Goal: Transaction & Acquisition: Purchase product/service

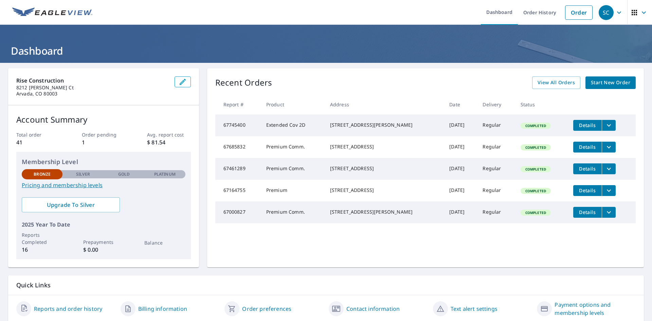
click at [597, 82] on span "Start New Order" at bounding box center [610, 82] width 39 height 8
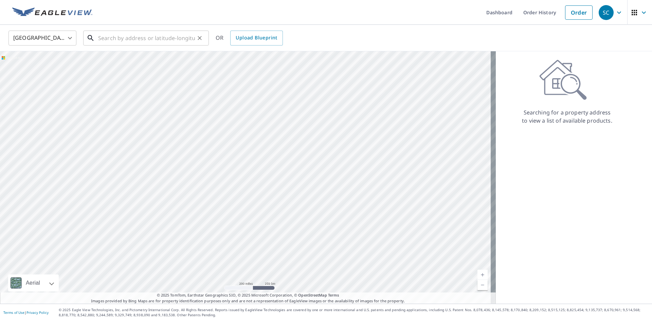
click at [122, 38] on input "text" at bounding box center [146, 38] width 97 height 19
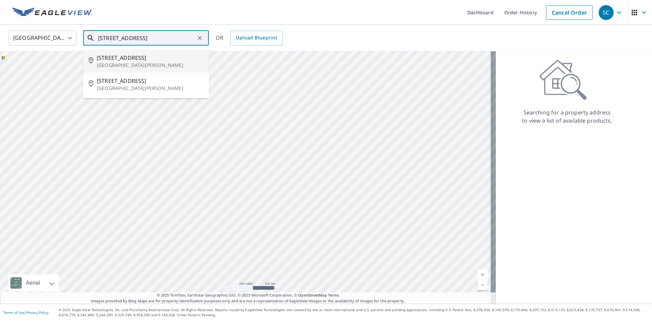
click at [121, 59] on span "[STREET_ADDRESS]" at bounding box center [150, 58] width 107 height 8
type input "[STREET_ADDRESS][PERSON_NAME]"
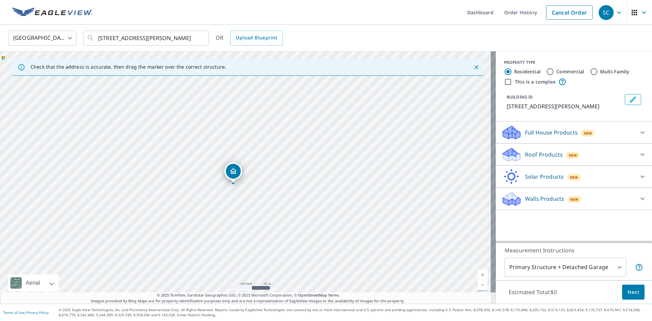
click at [546, 71] on input "Commercial" at bounding box center [550, 72] width 8 height 8
radio input "true"
type input "4"
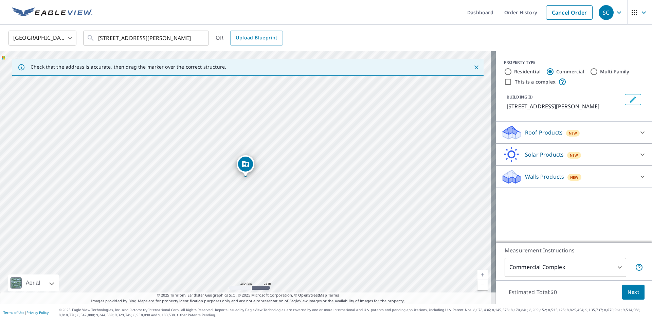
click at [638, 133] on icon at bounding box center [642, 132] width 8 height 8
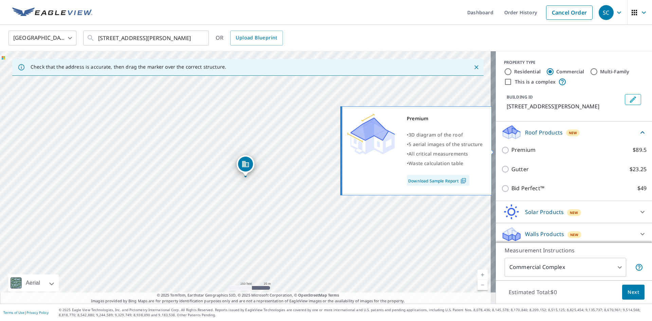
click at [501, 149] on input "Premium $89.5" at bounding box center [506, 150] width 10 height 8
checkbox input "true"
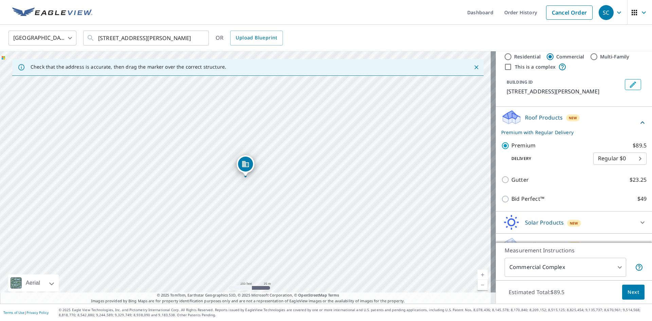
scroll to position [28, 0]
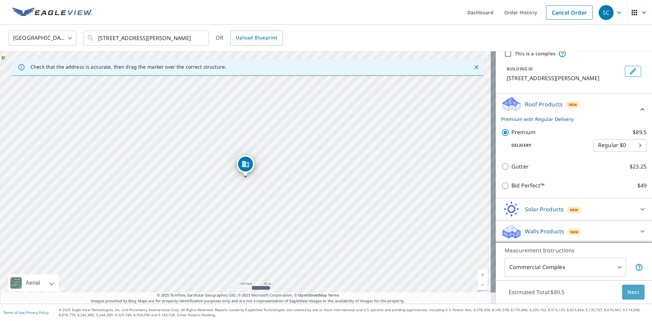
click at [627, 292] on span "Next" at bounding box center [633, 292] width 12 height 8
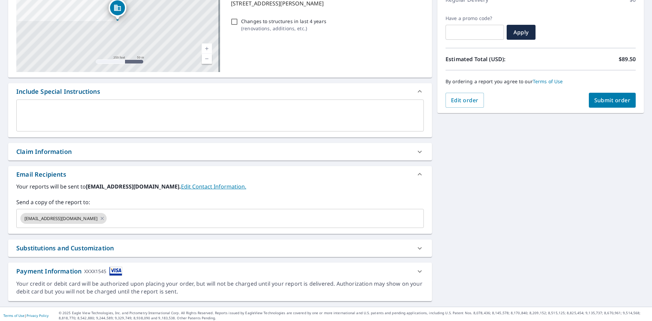
scroll to position [107, 0]
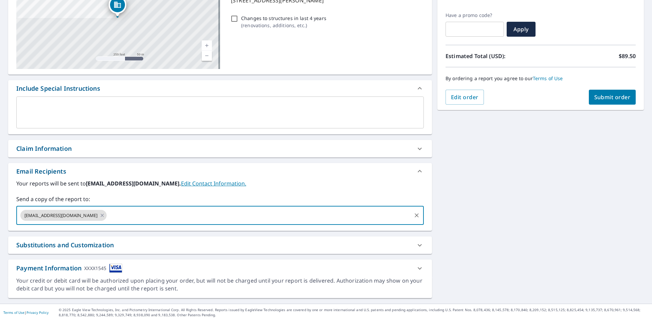
click at [252, 211] on input "text" at bounding box center [259, 215] width 303 height 13
type input "[PERSON_NAME][EMAIL_ADDRESS][DOMAIN_NAME]"
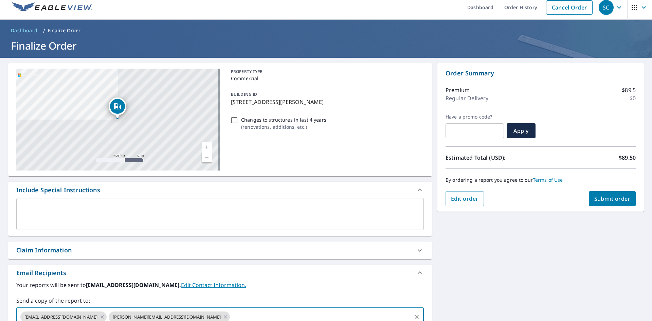
scroll to position [0, 0]
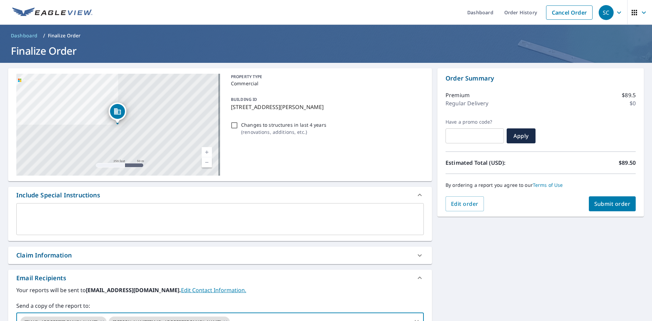
click at [594, 202] on span "Submit order" at bounding box center [612, 203] width 36 height 7
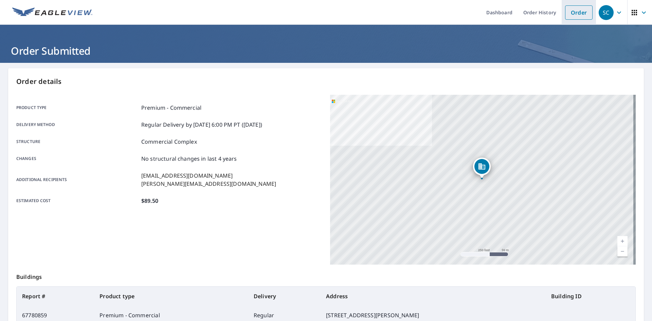
click at [574, 16] on link "Order" at bounding box center [578, 12] width 27 height 14
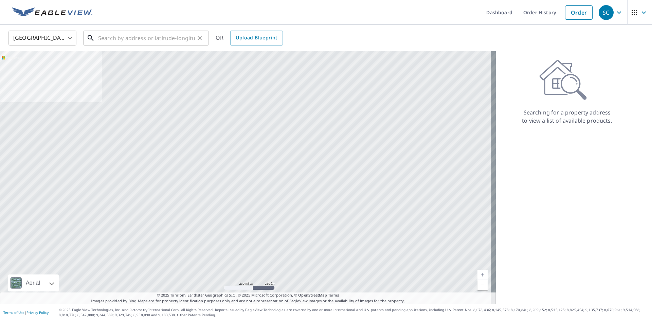
click at [156, 38] on input "text" at bounding box center [146, 38] width 97 height 19
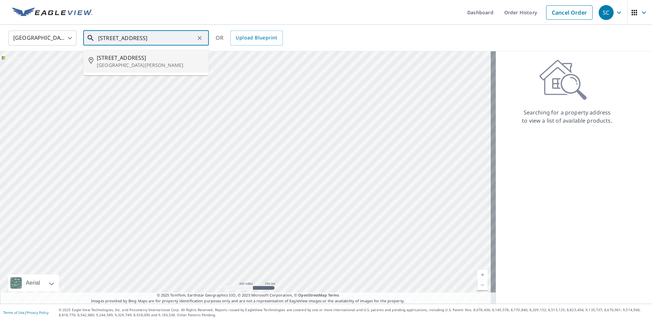
click at [132, 58] on span "[STREET_ADDRESS]" at bounding box center [150, 58] width 107 height 8
type input "[STREET_ADDRESS][PERSON_NAME]"
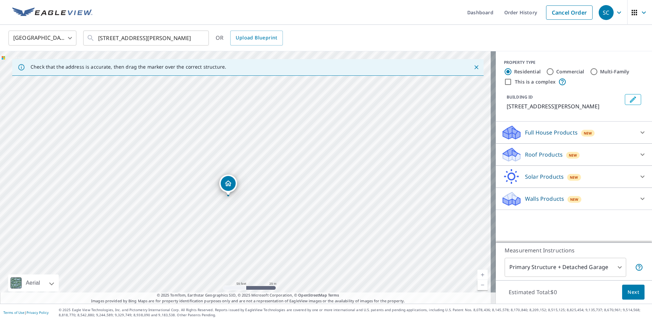
drag, startPoint x: 225, startPoint y: 190, endPoint x: 284, endPoint y: 125, distance: 88.6
click at [284, 125] on div "[STREET_ADDRESS][PERSON_NAME]" at bounding box center [247, 177] width 495 height 252
click at [546, 74] on input "Commercial" at bounding box center [550, 72] width 8 height 8
radio input "true"
type input "4"
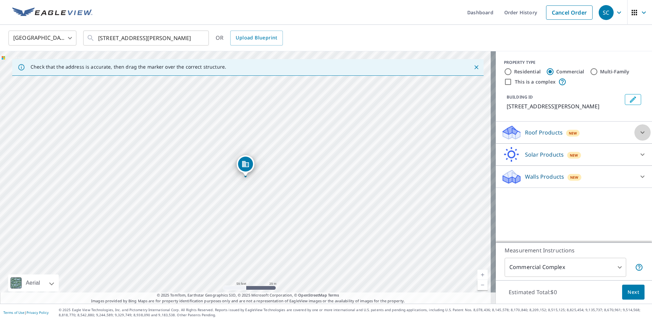
click at [638, 131] on icon at bounding box center [642, 132] width 8 height 8
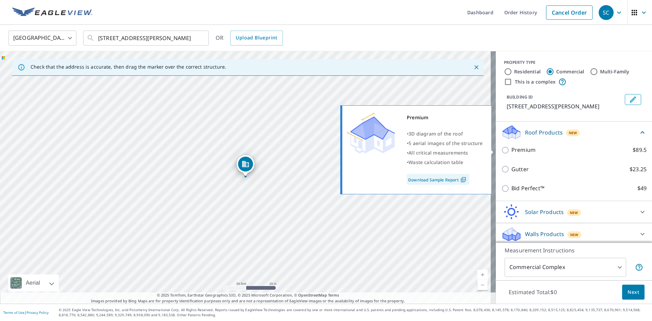
click at [501, 150] on input "Premium $89.5" at bounding box center [506, 150] width 10 height 8
checkbox input "true"
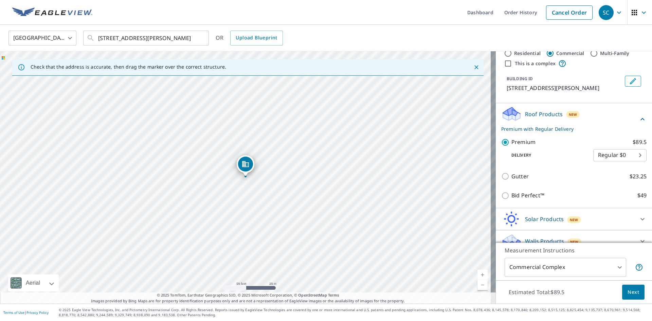
scroll to position [28, 0]
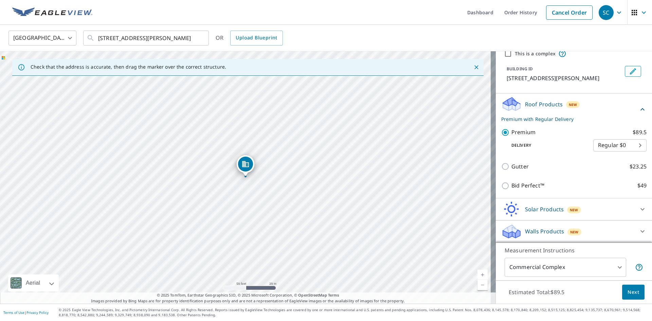
click at [627, 289] on span "Next" at bounding box center [633, 292] width 12 height 8
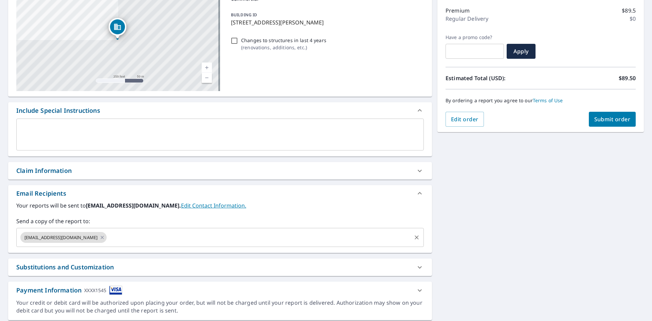
scroll to position [107, 0]
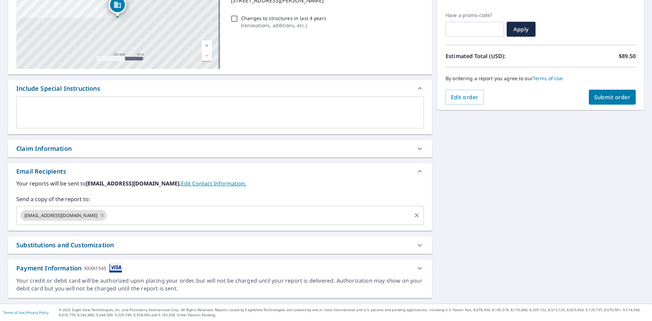
click at [272, 216] on input "text" at bounding box center [259, 215] width 303 height 13
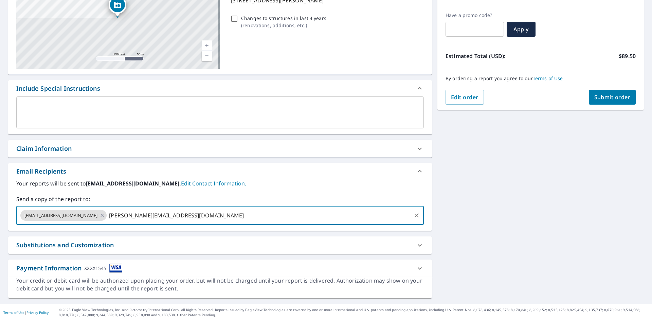
type input "[PERSON_NAME][EMAIL_ADDRESS][DOMAIN_NAME]"
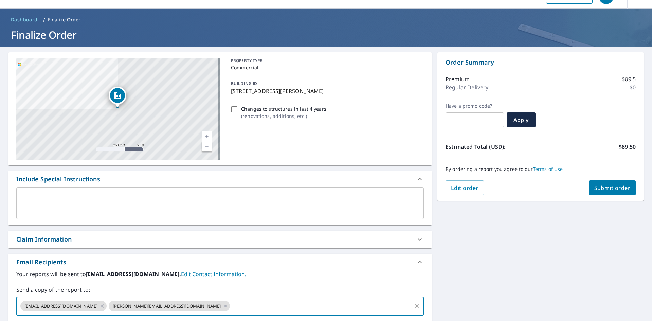
click at [600, 184] on span "Submit order" at bounding box center [612, 187] width 36 height 7
